Goal: Transaction & Acquisition: Obtain resource

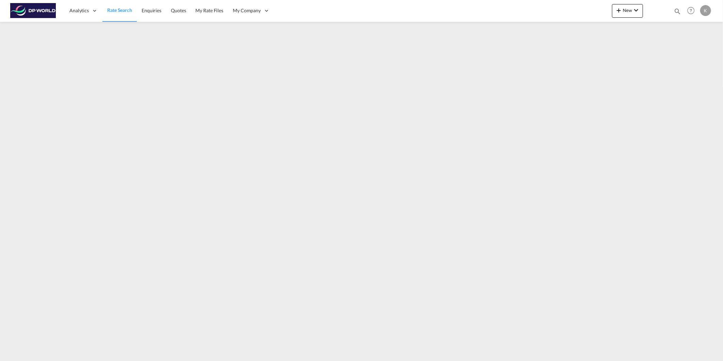
click at [124, 9] on span "Rate Search" at bounding box center [119, 10] width 25 height 6
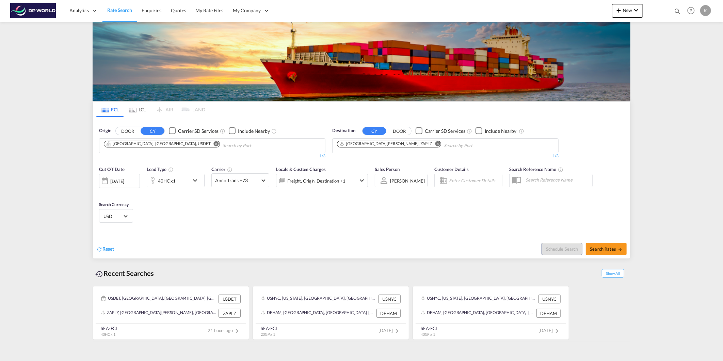
click at [209, 142] on button "Remove" at bounding box center [214, 144] width 10 height 7
click at [132, 144] on input "Chips input." at bounding box center [136, 145] width 65 height 11
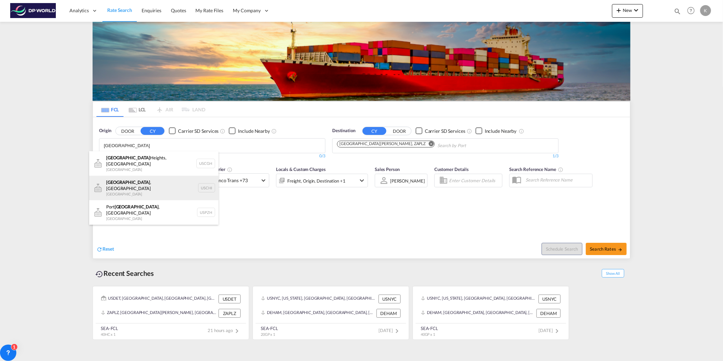
type input "[GEOGRAPHIC_DATA]"
click at [138, 185] on div "[GEOGRAPHIC_DATA] , IL United States USCHI" at bounding box center [153, 188] width 129 height 25
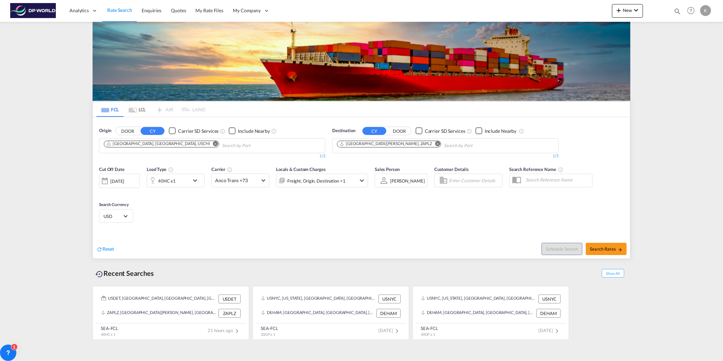
click at [435, 144] on md-icon "Remove" at bounding box center [437, 143] width 5 height 5
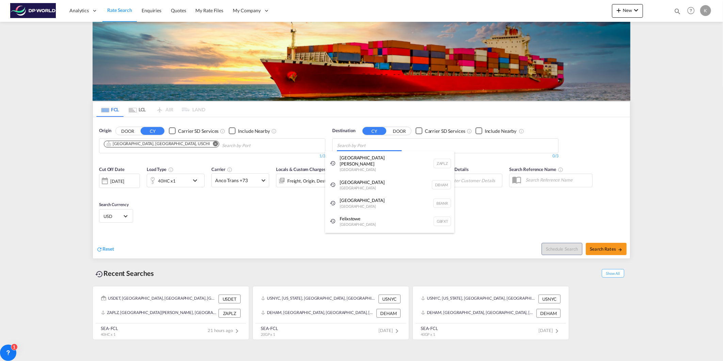
click at [356, 146] on body "Analytics Dashboard Rate Search Enquiries Quotes My Rate Files My Company" at bounding box center [361, 180] width 723 height 361
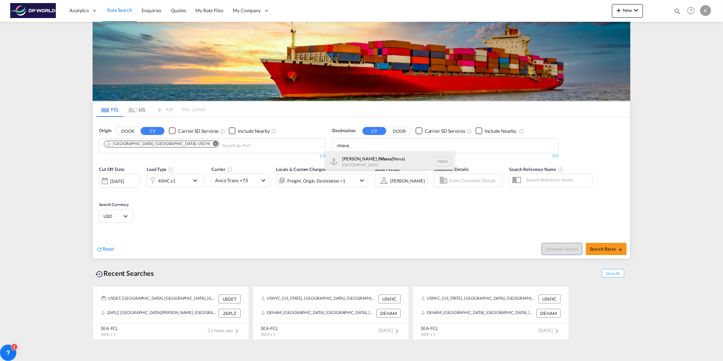
type input "nhava"
click at [373, 161] on div "[PERSON_NAME] ( [GEOGRAPHIC_DATA]) [GEOGRAPHIC_DATA] [GEOGRAPHIC_DATA]" at bounding box center [389, 161] width 129 height 20
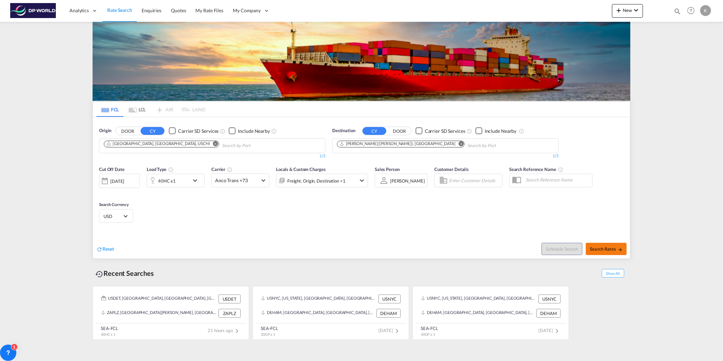
click at [618, 251] on md-icon "icon-arrow-right" at bounding box center [620, 249] width 5 height 5
type input "USCHI to INNSA / [DATE]"
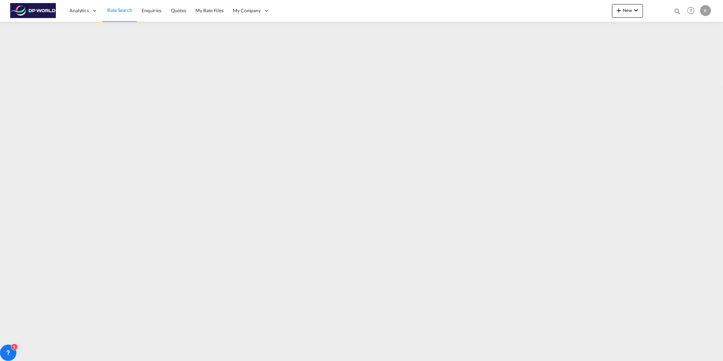
click at [118, 11] on span "Rate Search" at bounding box center [119, 10] width 25 height 6
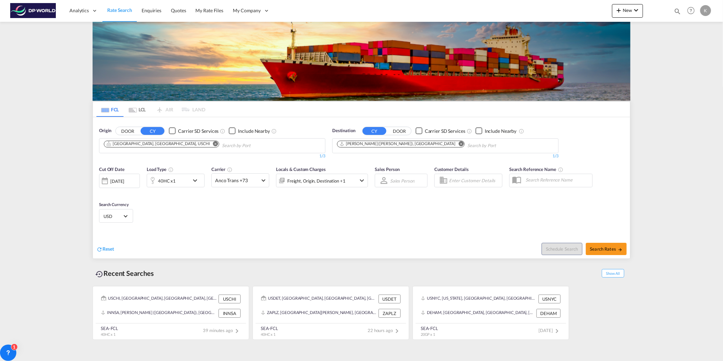
click at [213, 145] on md-icon "Remove" at bounding box center [215, 143] width 5 height 5
click at [130, 144] on body "Analytics Dashboard Rate Search Enquiries Quotes My Rate Files My Company" at bounding box center [361, 180] width 723 height 361
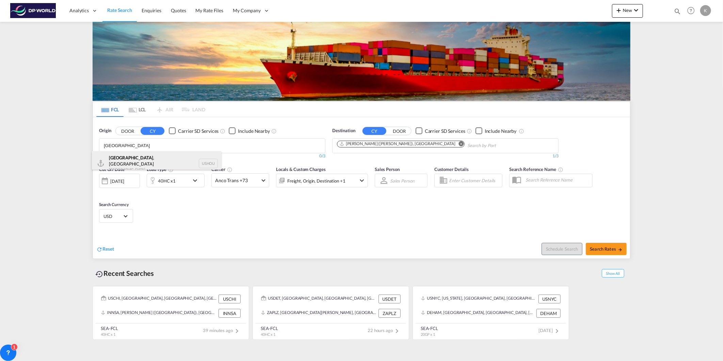
type input "[GEOGRAPHIC_DATA]"
click at [129, 159] on div "[GEOGRAPHIC_DATA] , [GEOGRAPHIC_DATA] [GEOGRAPHIC_DATA] USHOU" at bounding box center [156, 163] width 129 height 25
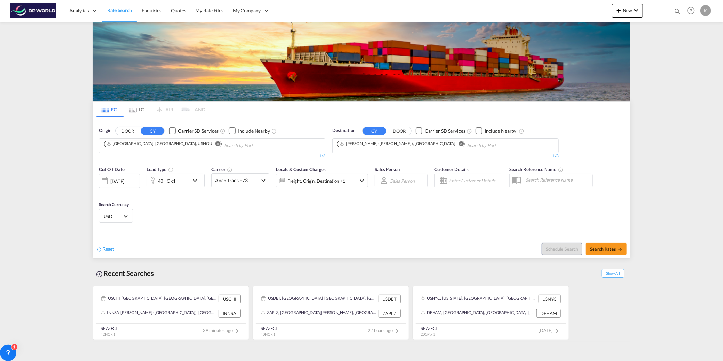
click at [459, 144] on md-icon "Remove" at bounding box center [461, 143] width 5 height 5
click at [343, 146] on body "Analytics Dashboard Rate Search Enquiries Quotes My Rate Files My Company" at bounding box center [361, 180] width 723 height 361
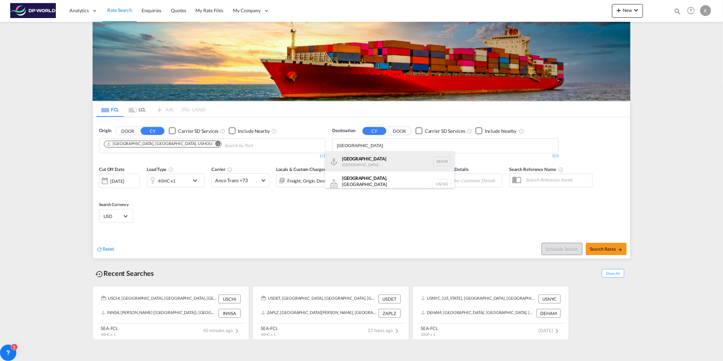
type input "[GEOGRAPHIC_DATA]"
click at [363, 159] on div "[GEOGRAPHIC_DATA] [GEOGRAPHIC_DATA] BEANR" at bounding box center [389, 161] width 129 height 20
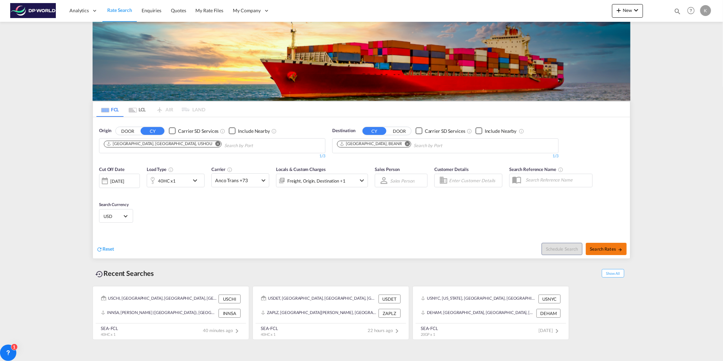
click at [597, 249] on span "Search Rates" at bounding box center [606, 248] width 33 height 5
type input "USHOU to BEANR / [DATE]"
